Goal: Task Accomplishment & Management: Manage account settings

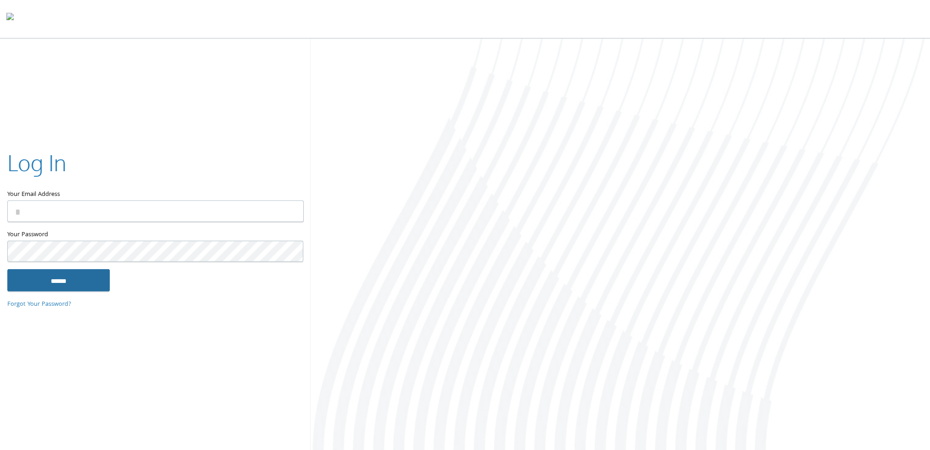
type input "**********"
click at [62, 271] on input "******" at bounding box center [58, 280] width 102 height 22
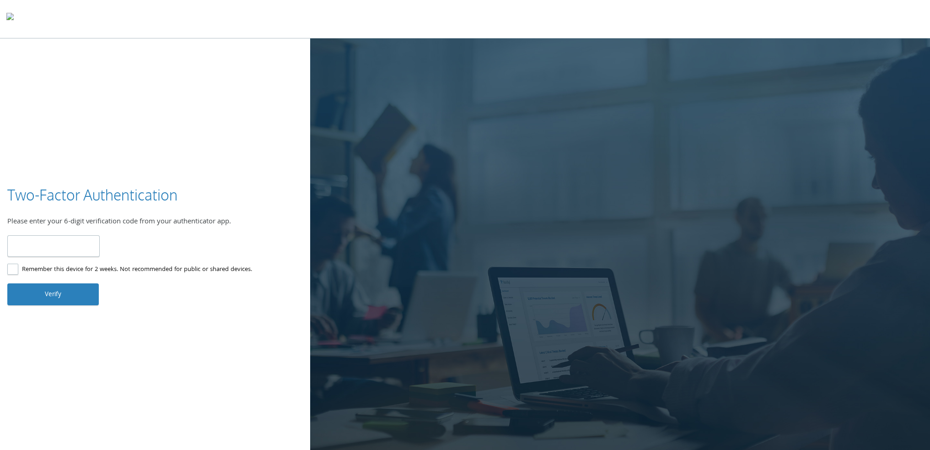
click at [70, 245] on input "number" at bounding box center [53, 246] width 92 height 22
type input "******"
